Goal: Information Seeking & Learning: Learn about a topic

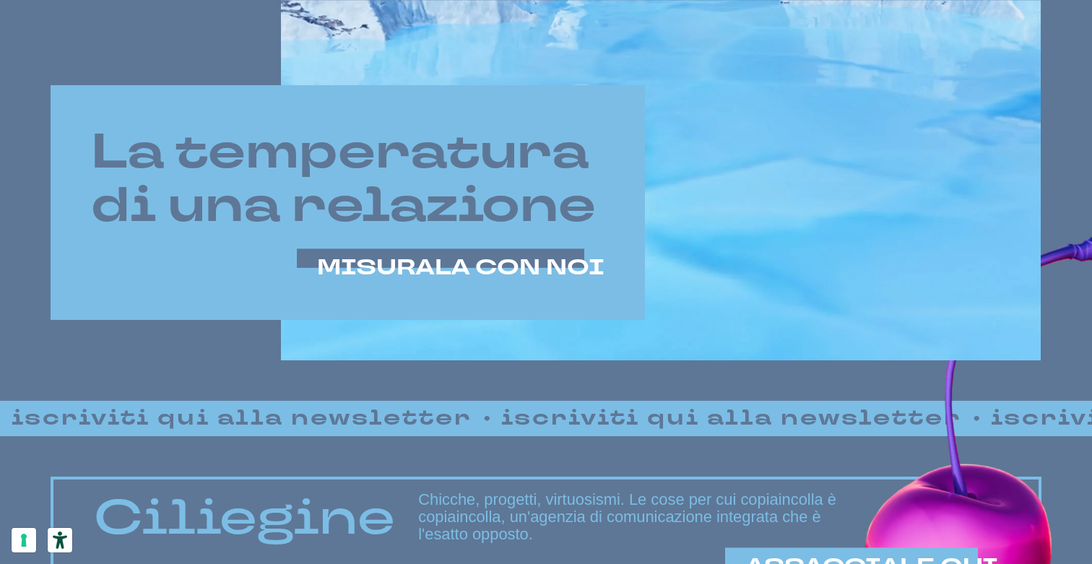
scroll to position [790, 0]
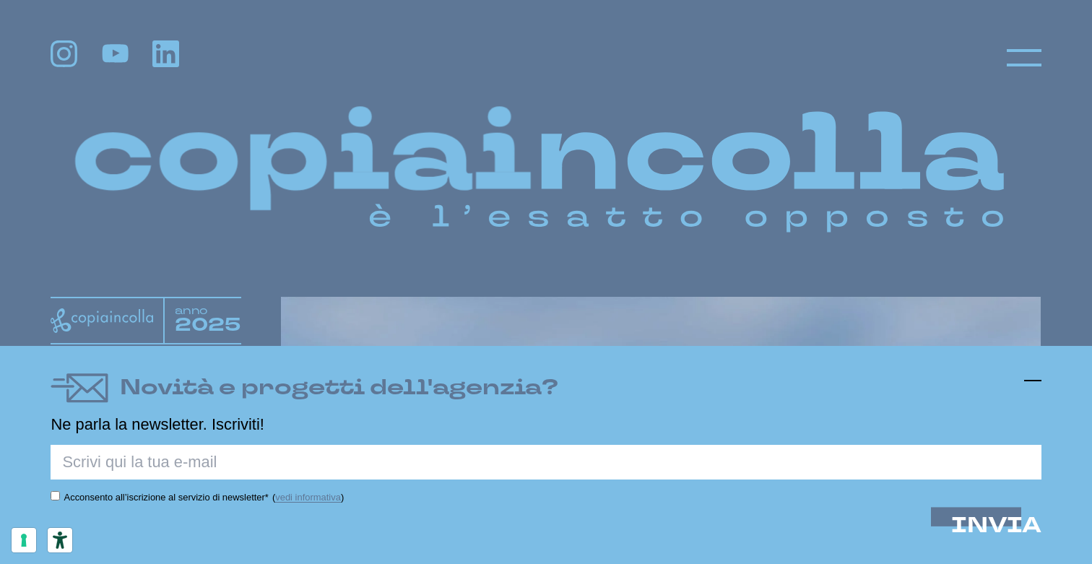
click at [1032, 383] on icon at bounding box center [1032, 380] width 17 height 17
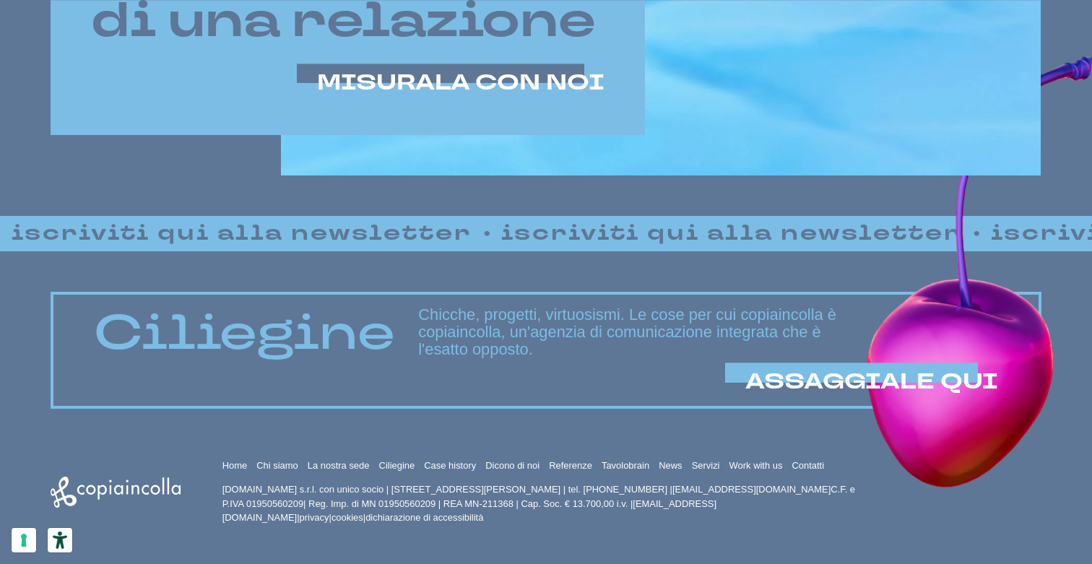
scroll to position [975, 0]
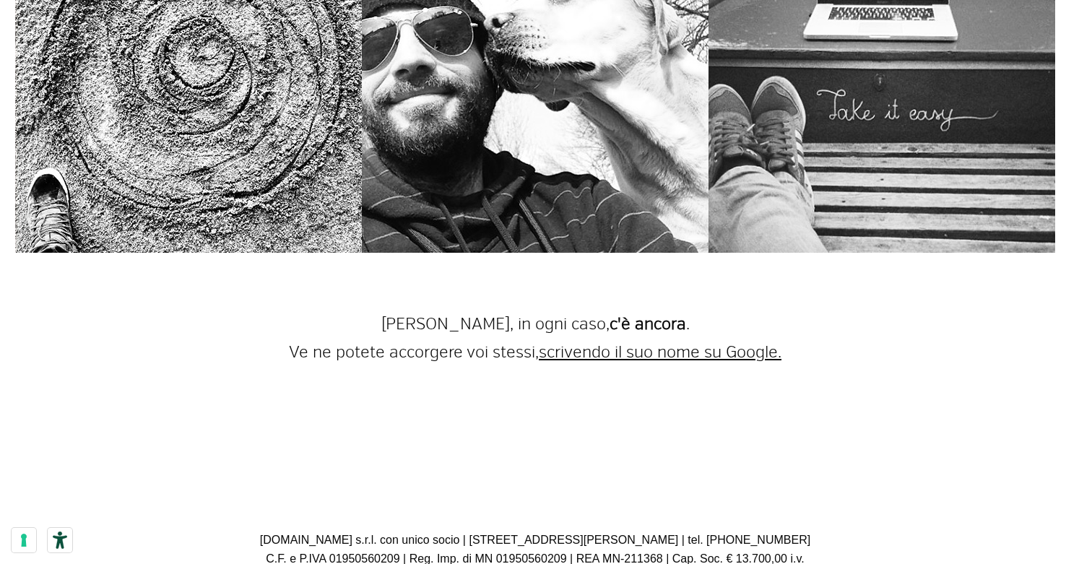
scroll to position [4035, 11]
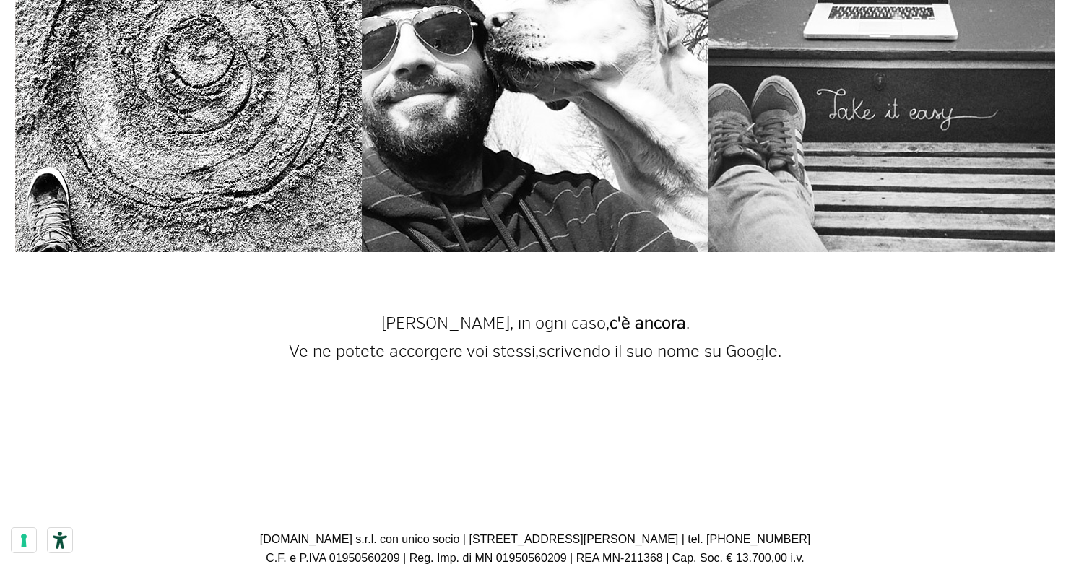
click at [665, 342] on link "scrivendo il suo nome su Google." at bounding box center [660, 352] width 243 height 20
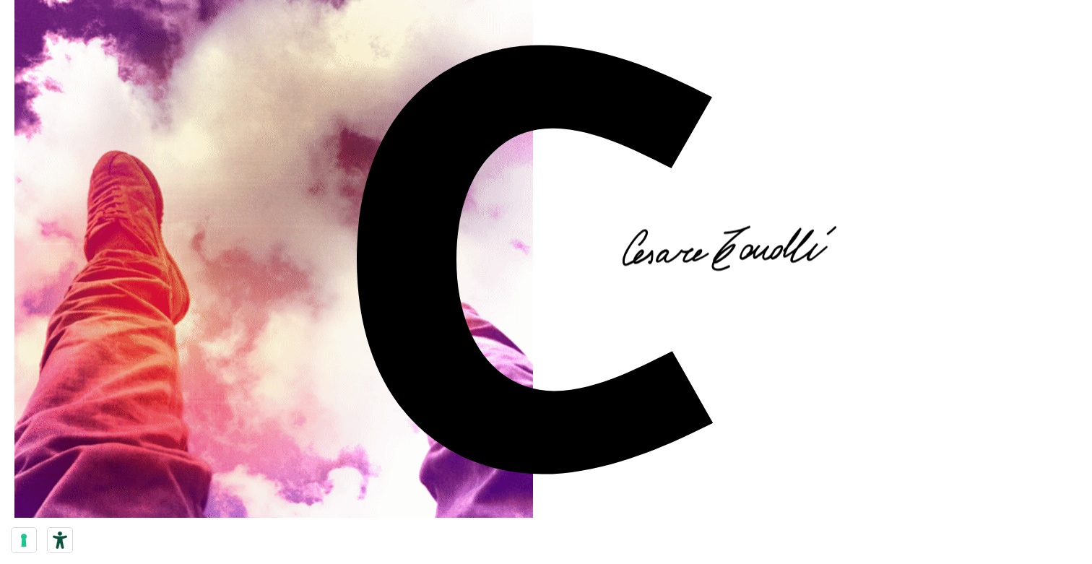
scroll to position [0, 12]
